Goal: Task Accomplishment & Management: Manage account settings

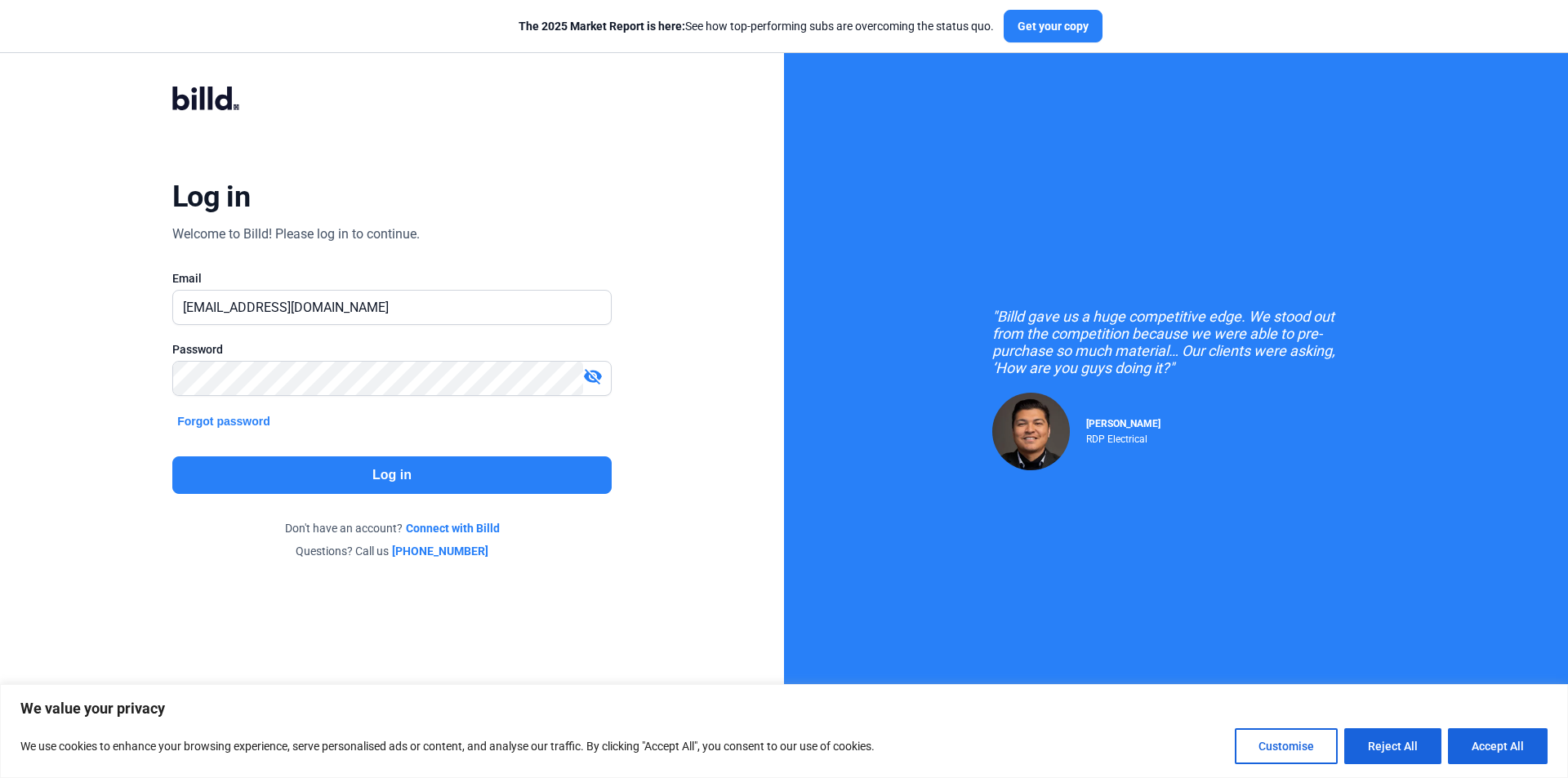
click at [344, 474] on button "Log in" at bounding box center [392, 475] width 440 height 38
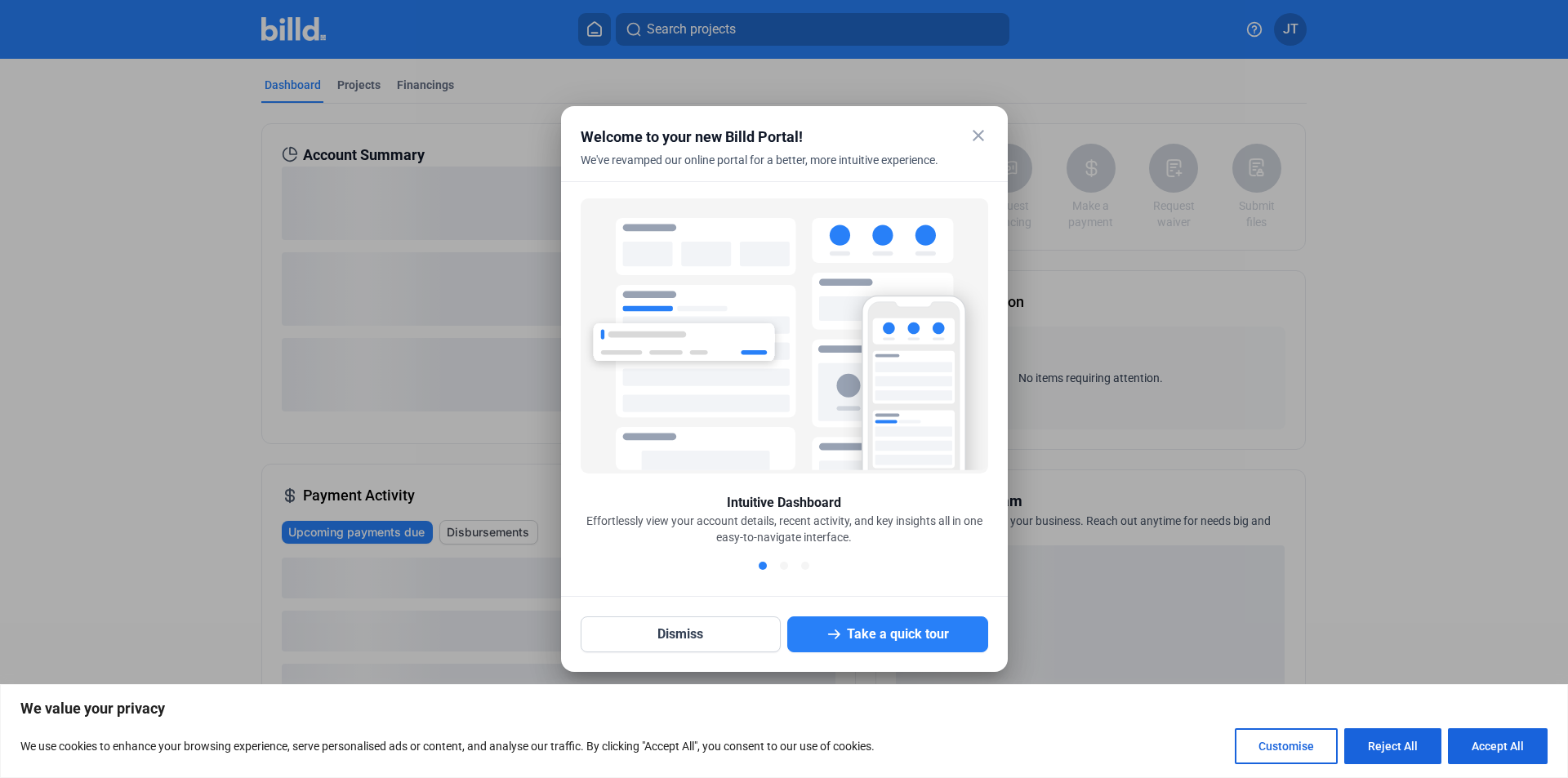
click at [971, 129] on mat-icon "close" at bounding box center [978, 135] width 20 height 20
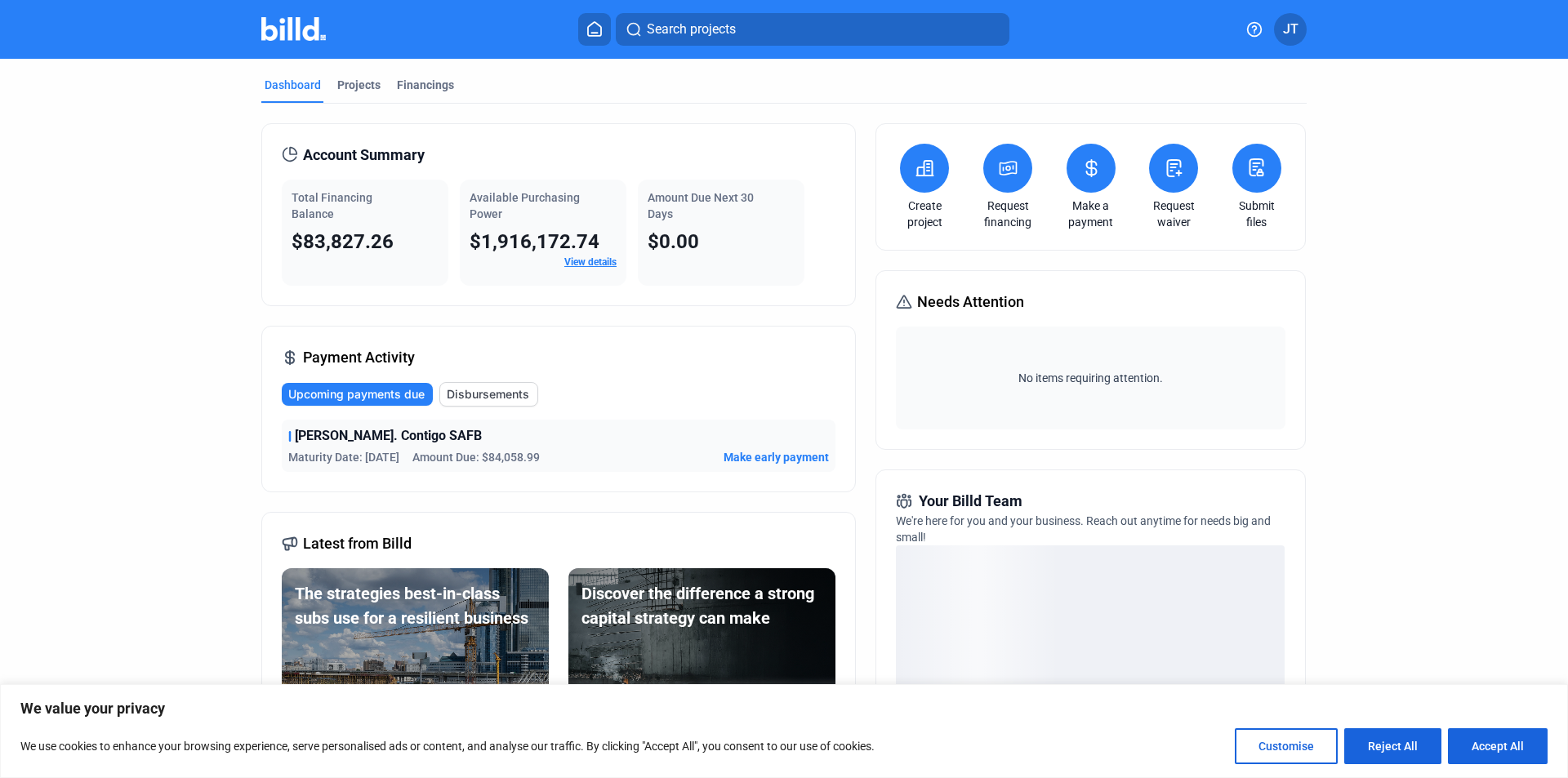
drag, startPoint x: 1516, startPoint y: 750, endPoint x: 308, endPoint y: 420, distance: 1252.3
click at [1516, 749] on button "Accept All" at bounding box center [1497, 746] width 99 height 36
checkbox input "true"
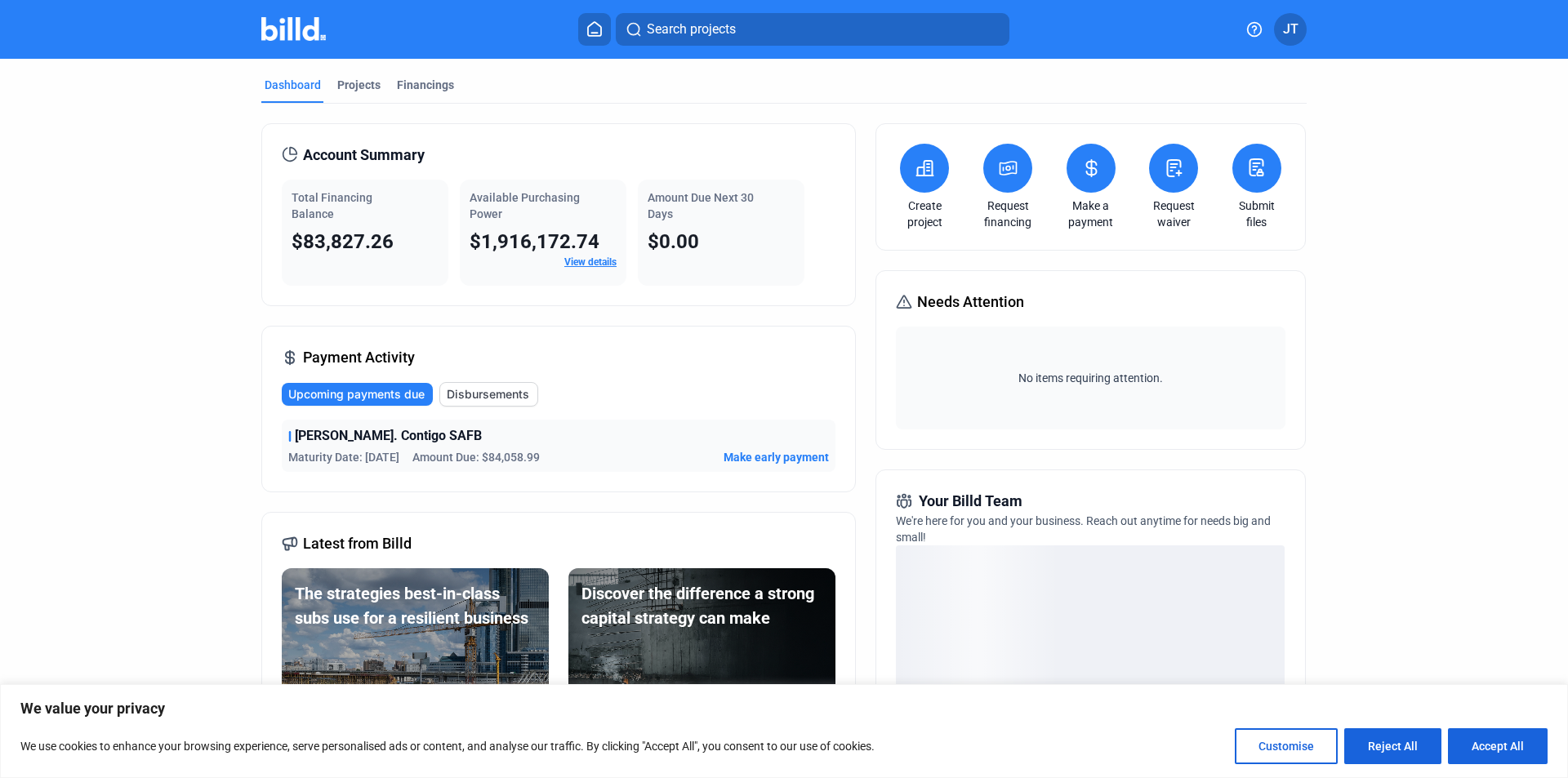
checkbox input "true"
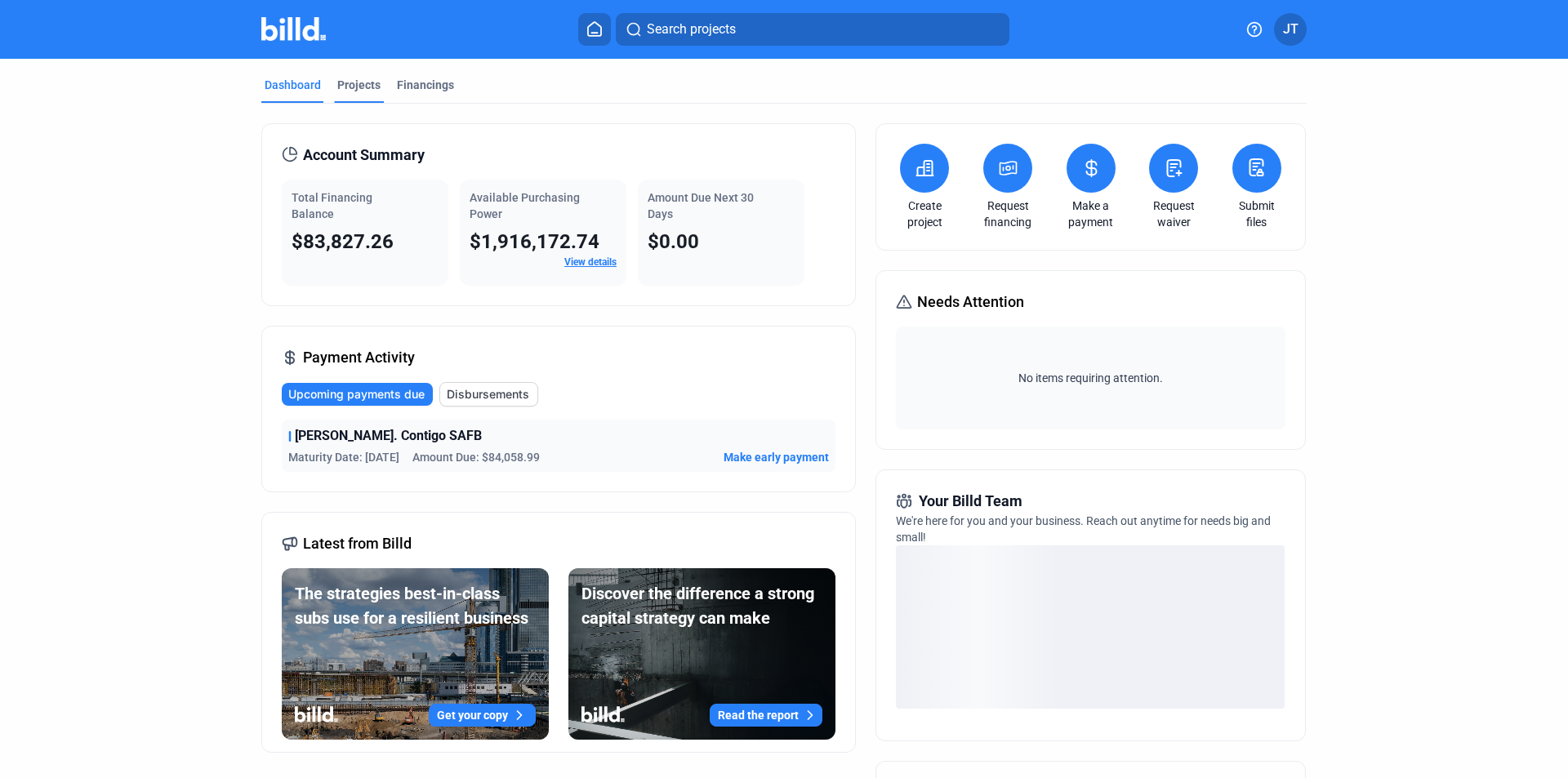
click at [349, 84] on div "Projects" at bounding box center [358, 85] width 43 height 16
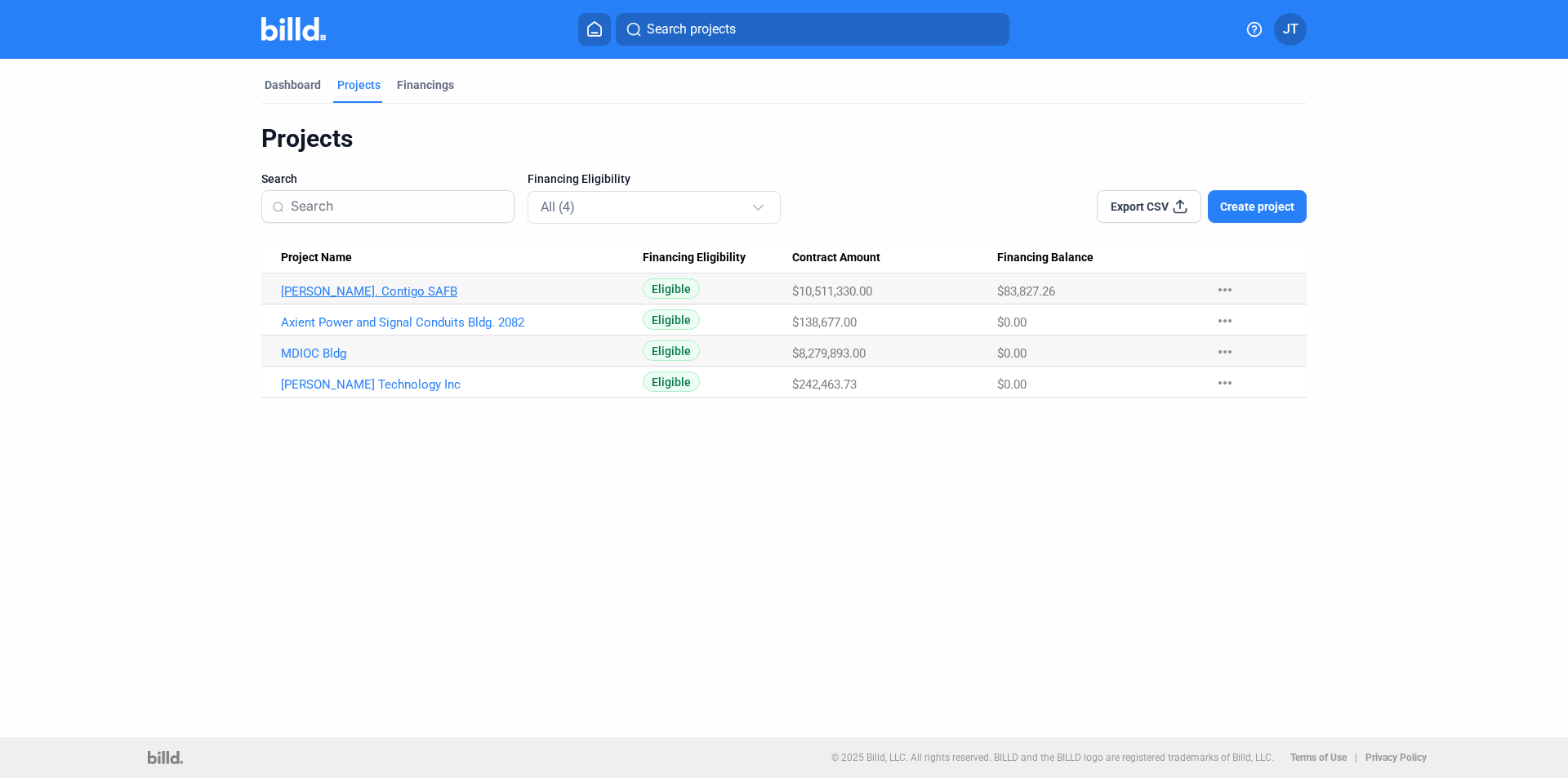
click at [424, 291] on link "[PERSON_NAME]. Contigo SAFB" at bounding box center [462, 292] width 362 height 15
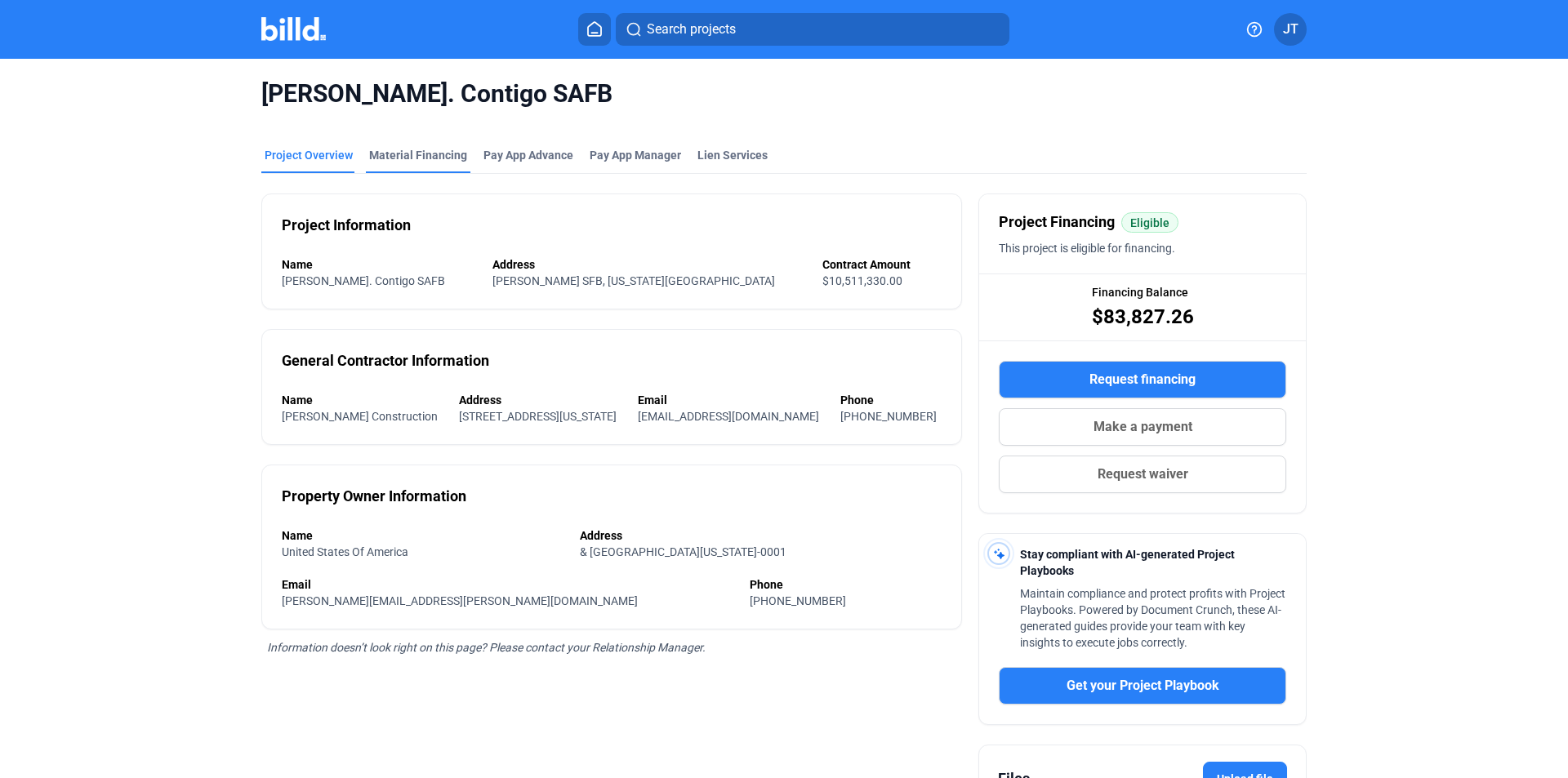
click at [382, 154] on div "Material Financing" at bounding box center [417, 155] width 98 height 16
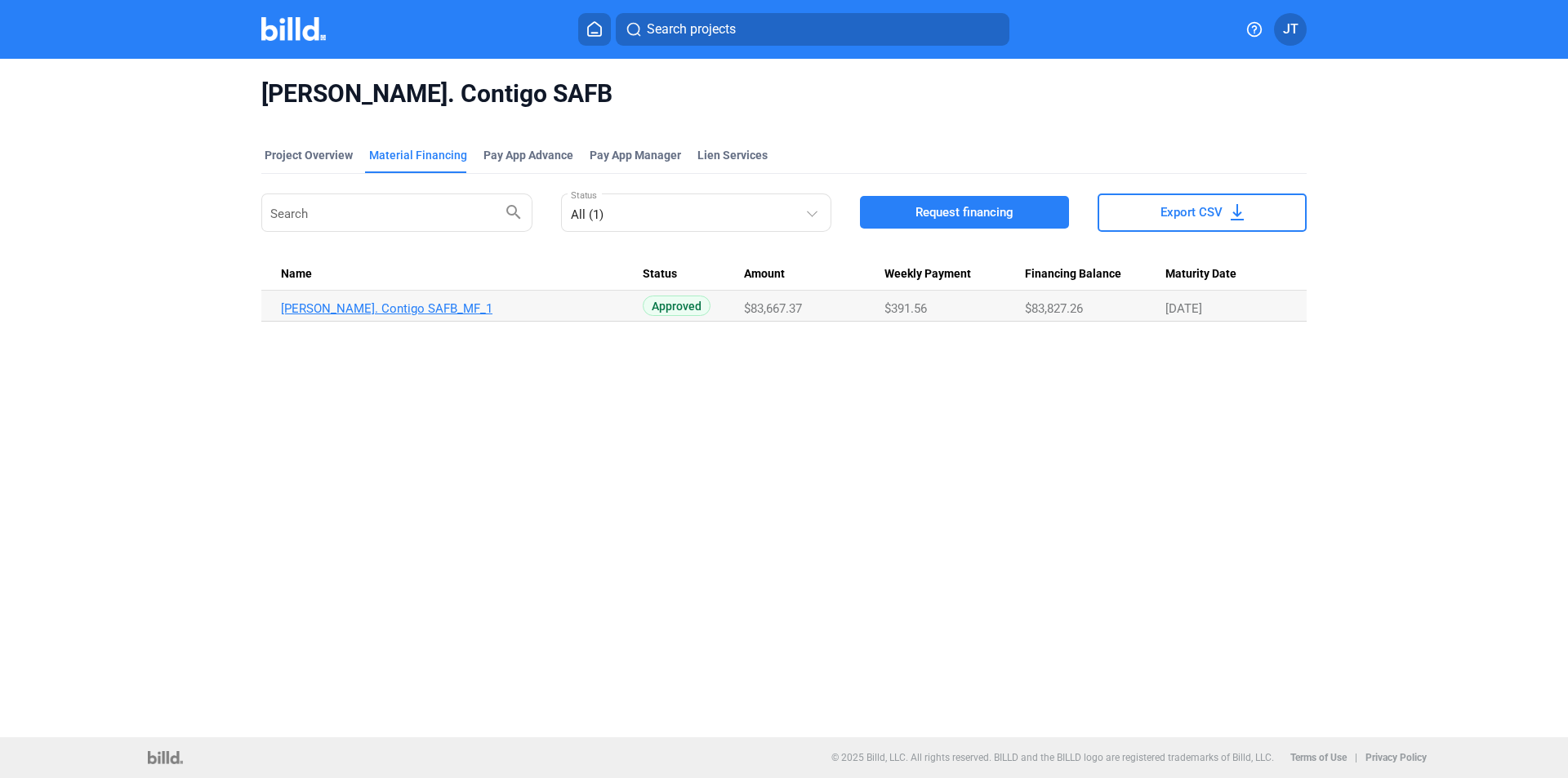
click at [384, 310] on link "[PERSON_NAME]. Contigo SAFB_MF_1" at bounding box center [462, 308] width 362 height 15
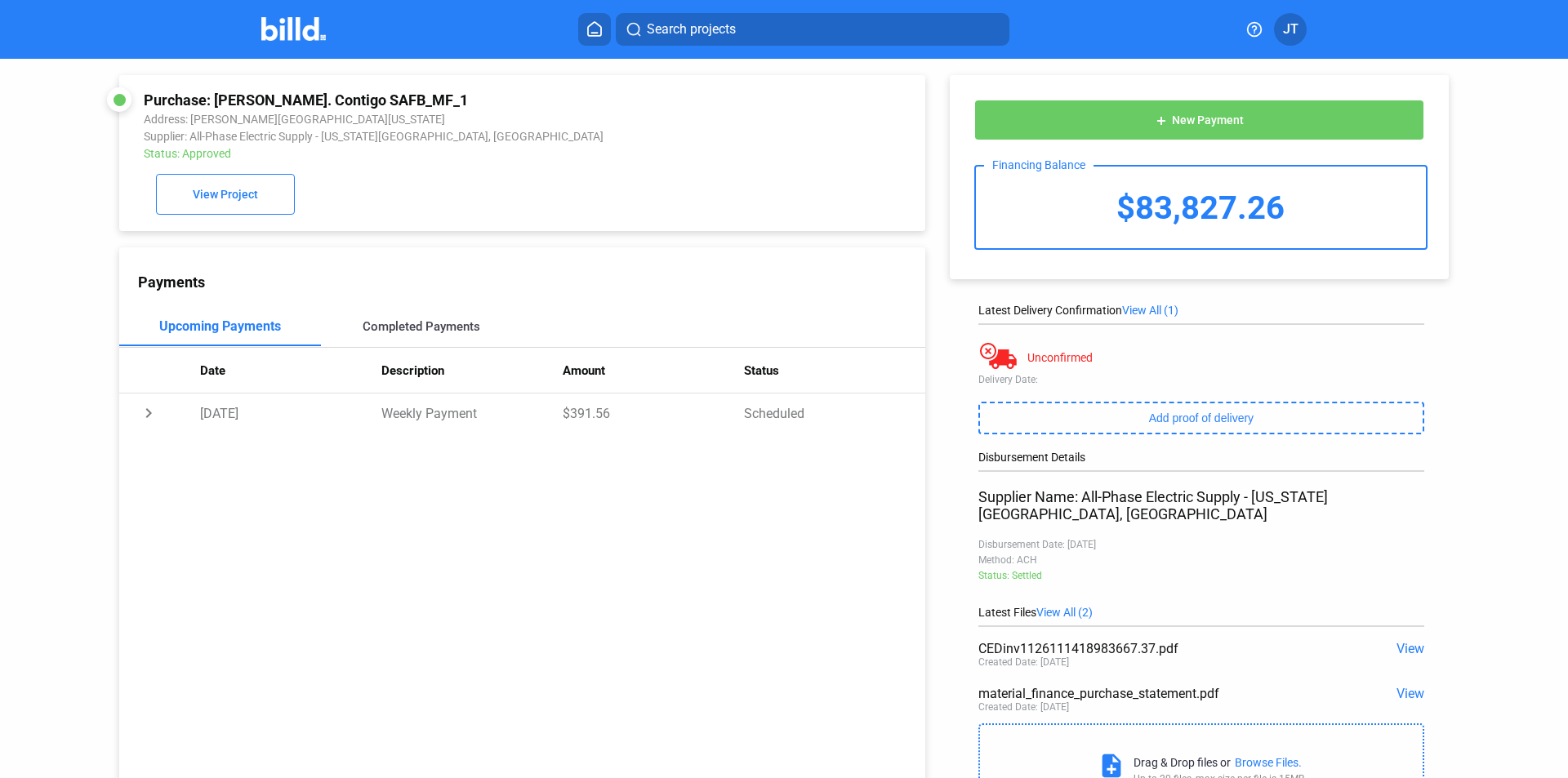
click at [397, 313] on div "Completed Payments" at bounding box center [422, 326] width 202 height 39
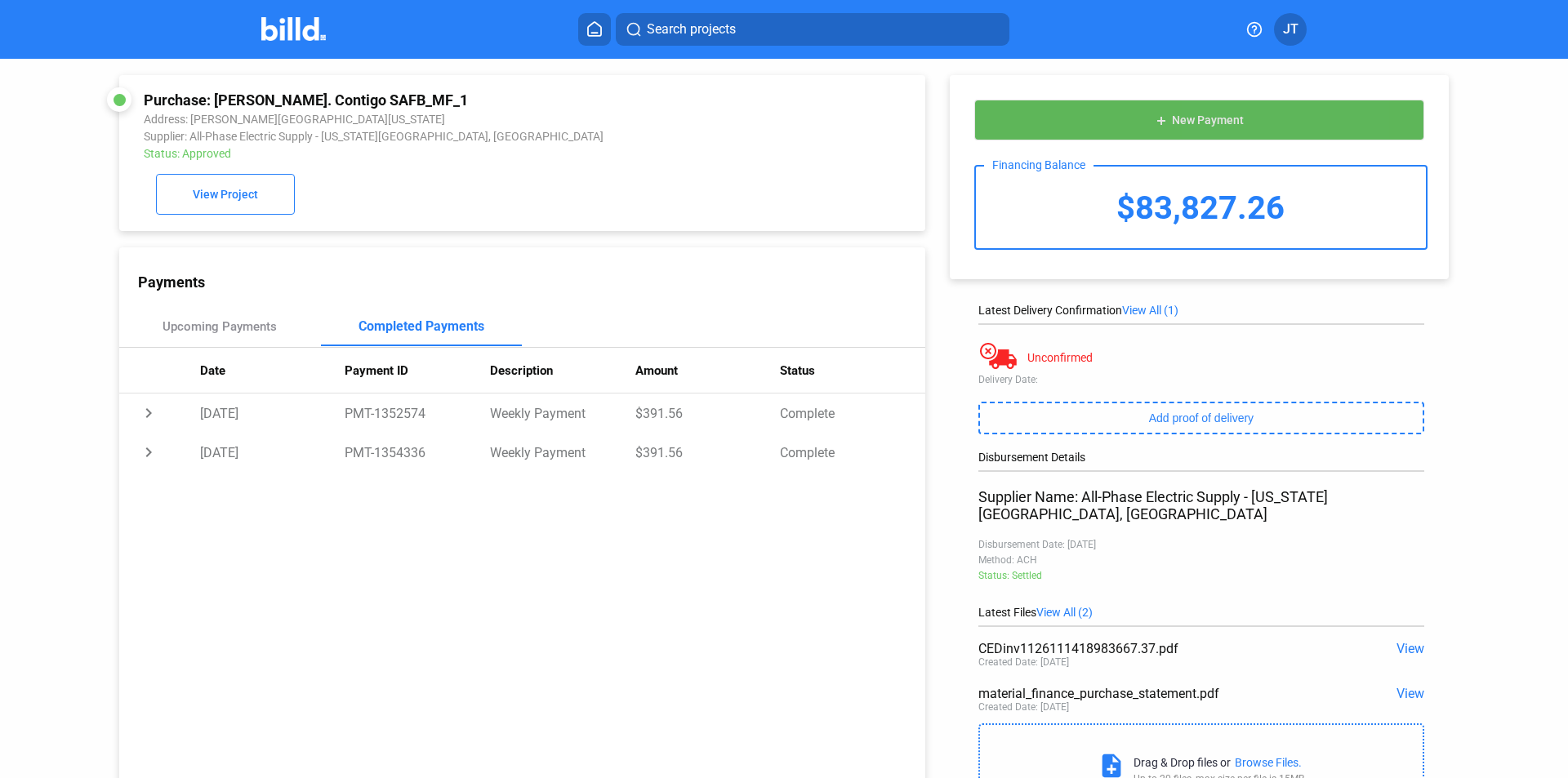
click at [1243, 123] on button "add New Payment" at bounding box center [1199, 120] width 450 height 41
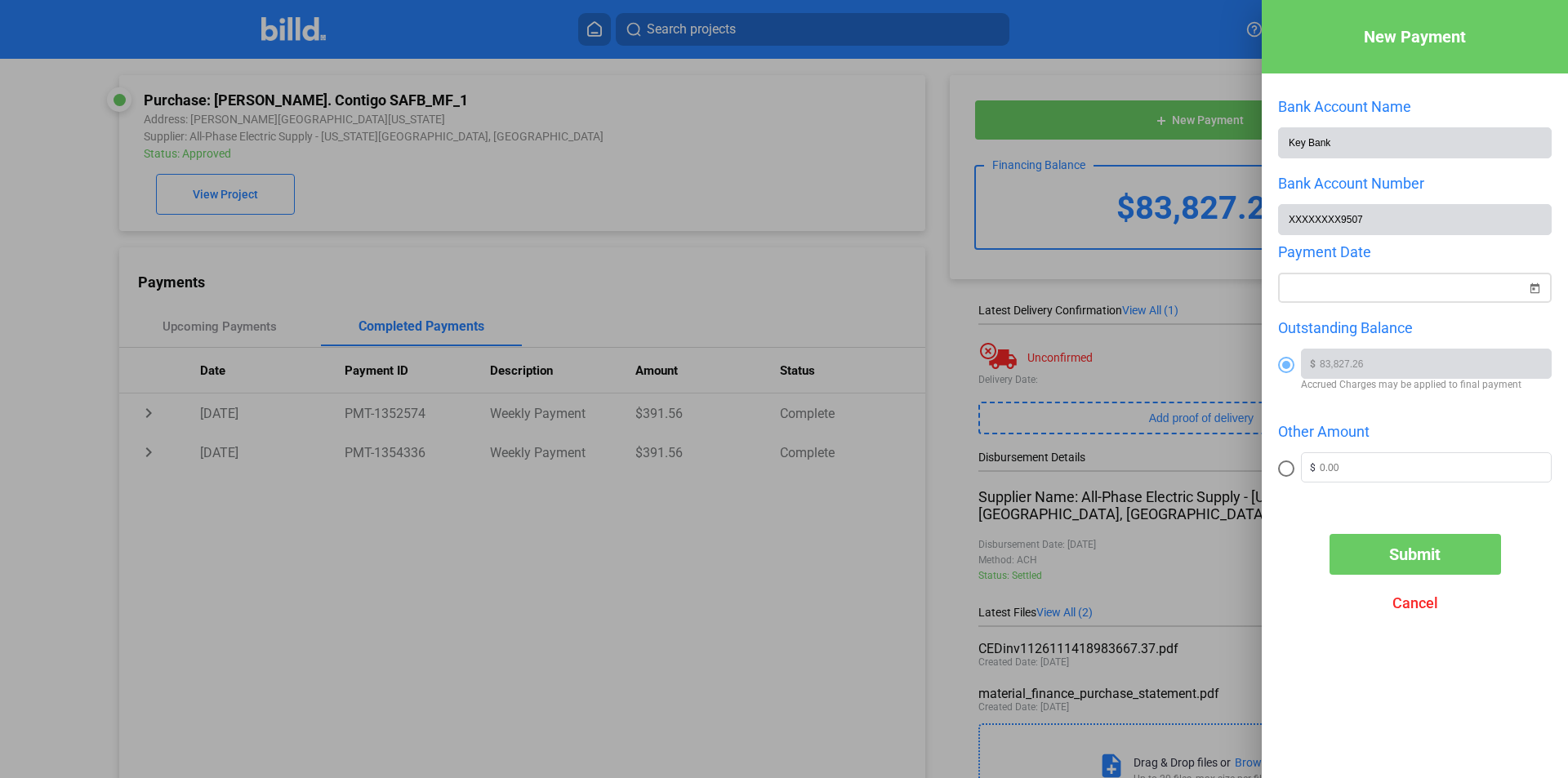
click at [1352, 289] on div "New Payment Bank Account Name Key Bank Bank Account Number XXXXXXXX9507 Payment…" at bounding box center [784, 389] width 1568 height 778
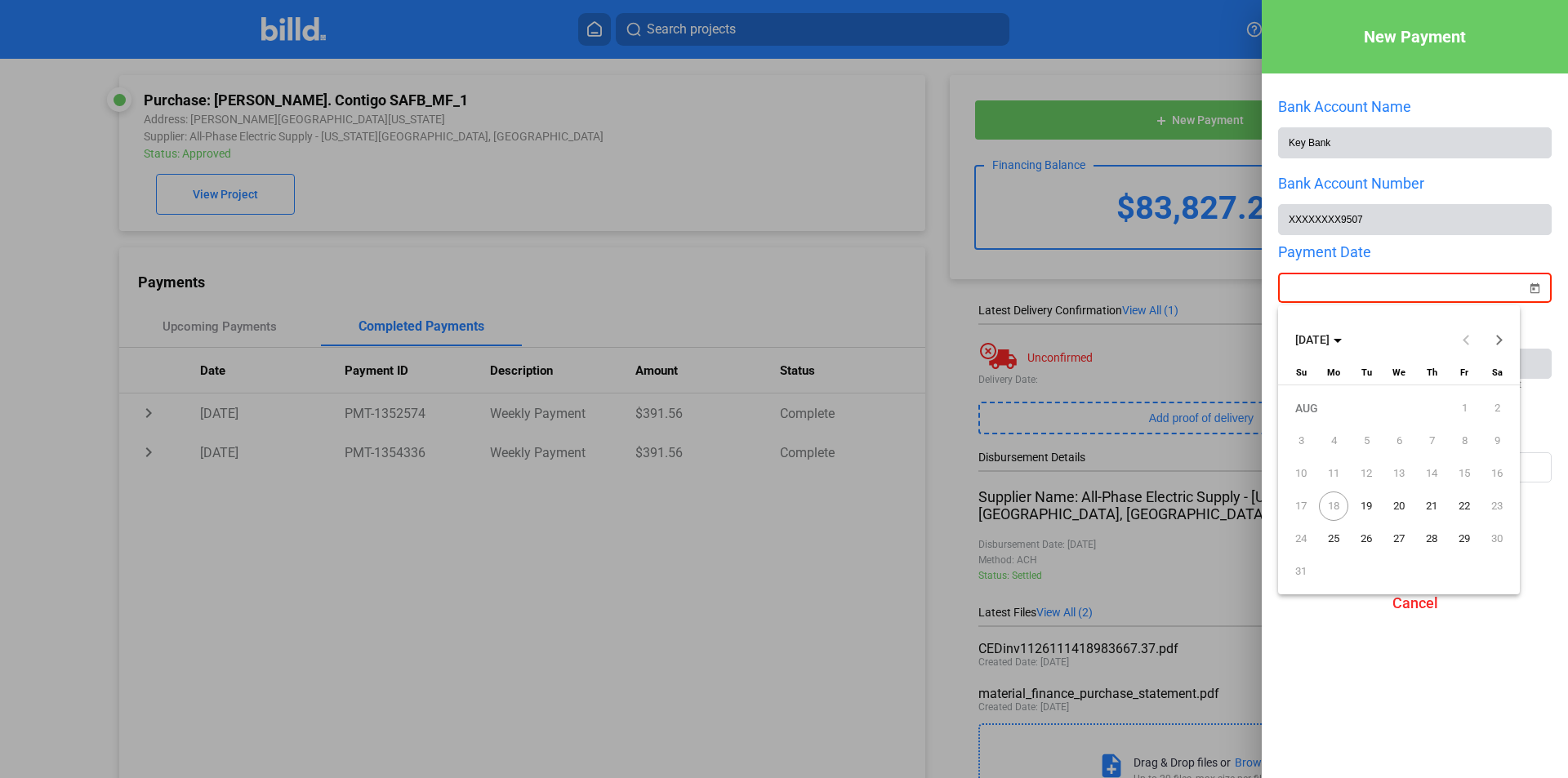
click at [1366, 499] on span "19" at bounding box center [1366, 506] width 30 height 30
type input "[DATE]"
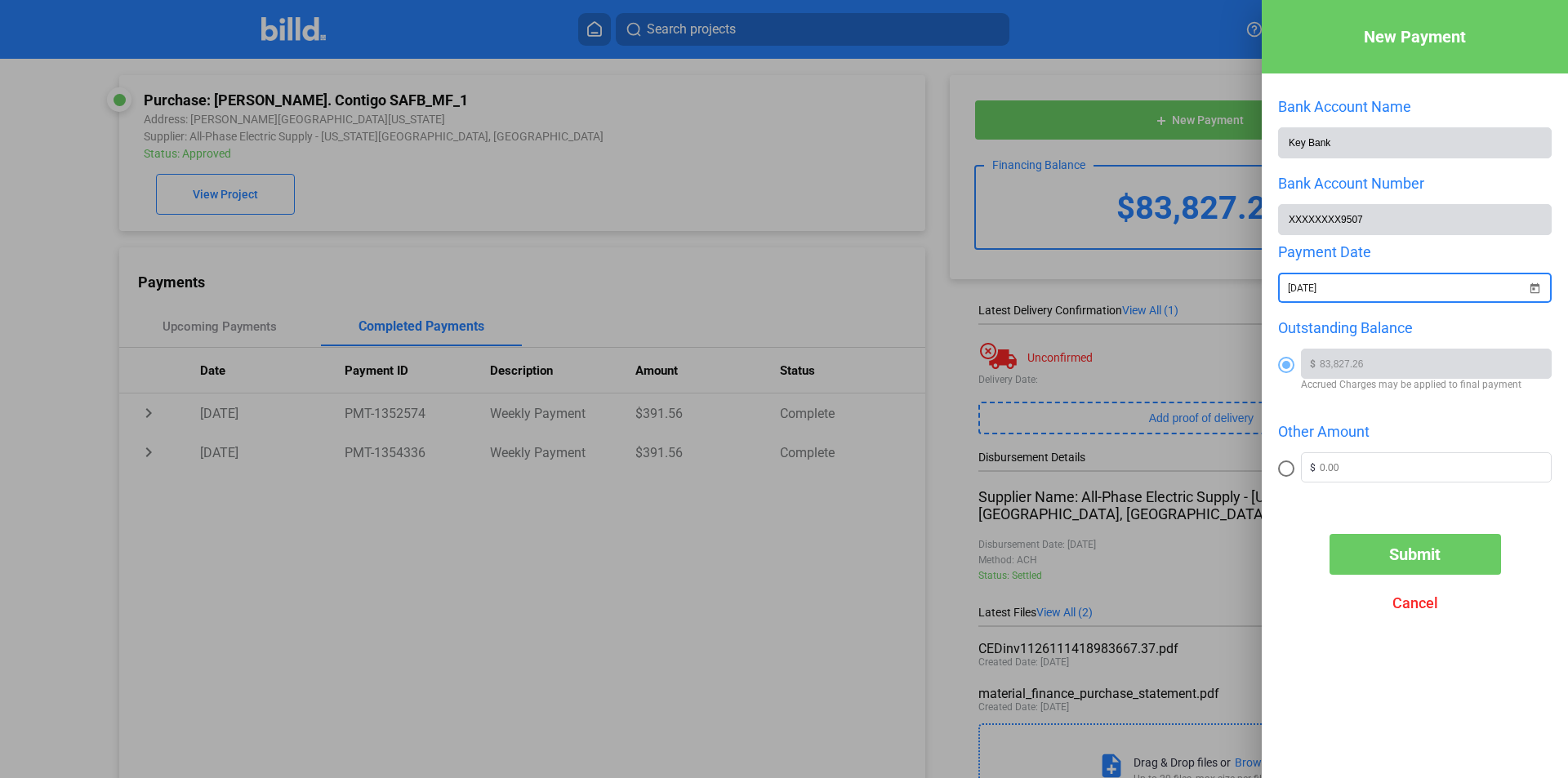
click at [1290, 473] on span at bounding box center [1286, 469] width 16 height 16
click at [1290, 473] on input "radio" at bounding box center [1286, 469] width 16 height 16
radio input "true"
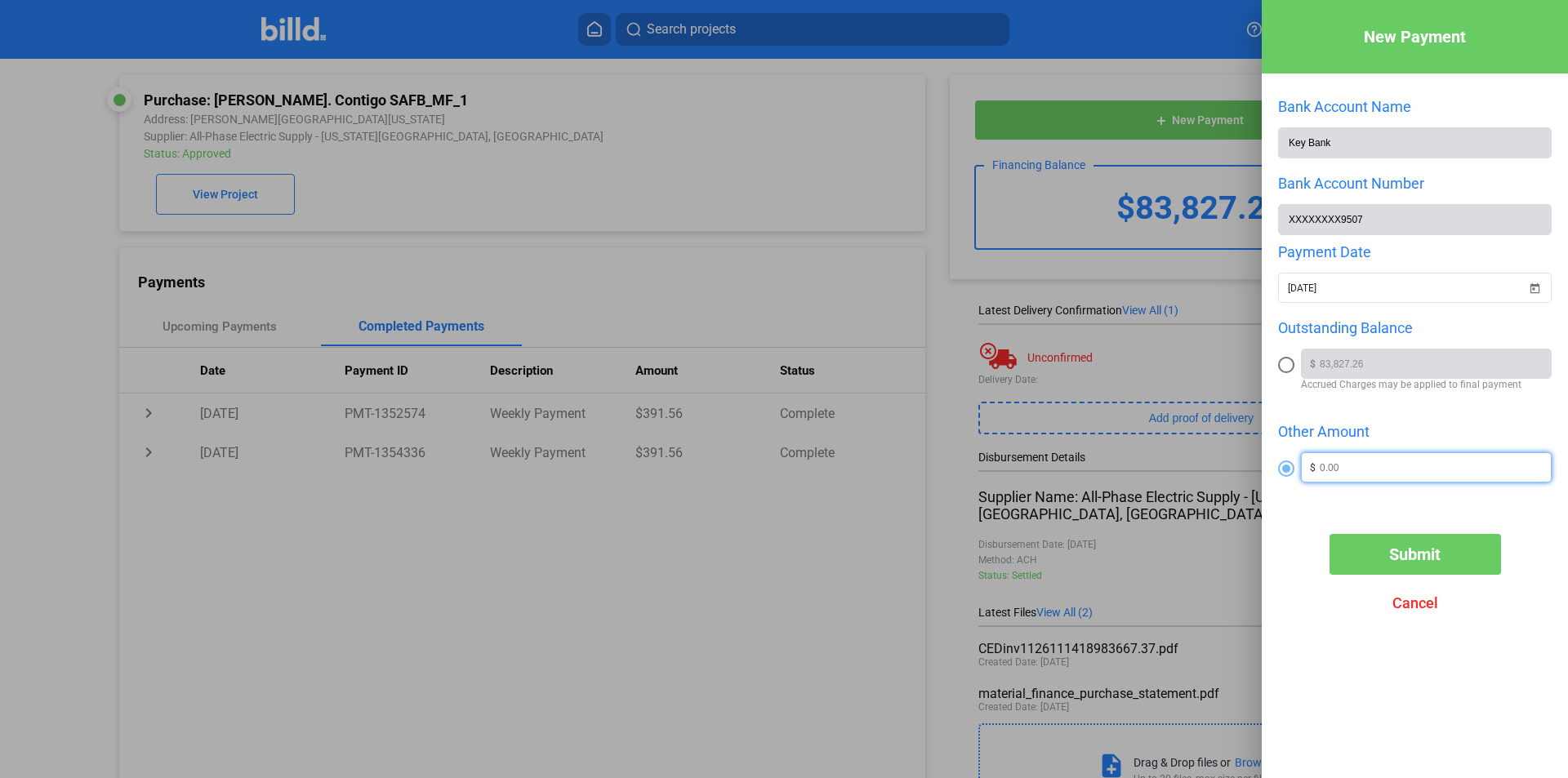
drag, startPoint x: 1335, startPoint y: 470, endPoint x: 1347, endPoint y: 471, distance: 12.0
click at [1334, 469] on input "text" at bounding box center [1435, 466] width 231 height 25
type input "20,000"
click at [1393, 544] on button "Submit" at bounding box center [1415, 554] width 171 height 41
